Goal: Find specific page/section: Find specific page/section

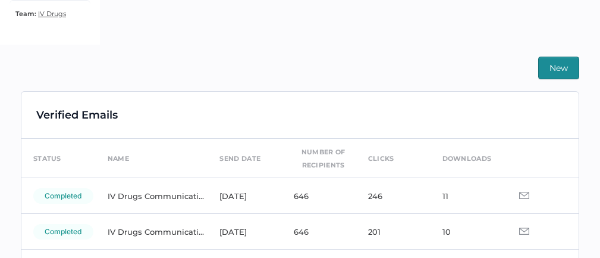
scroll to position [234, 0]
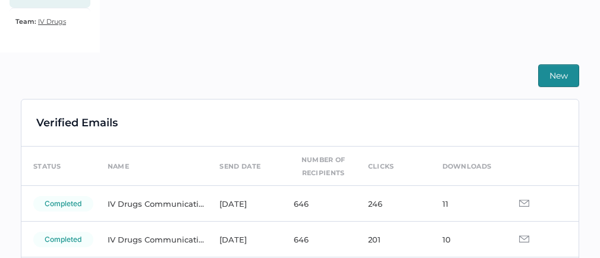
scroll to position [242, 0]
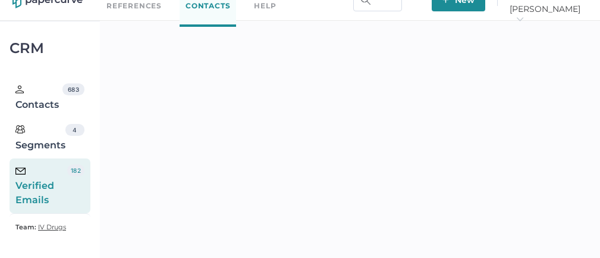
click at [51, 192] on div "Verified Emails" at bounding box center [41, 185] width 52 height 43
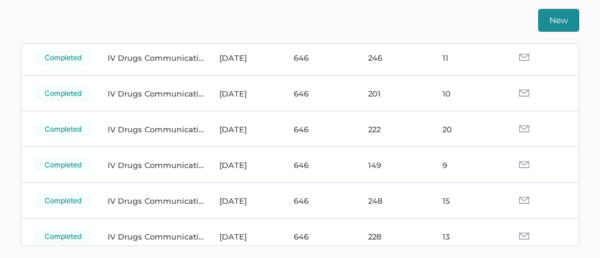
scroll to position [92, 0]
